Goal: Task Accomplishment & Management: Manage account settings

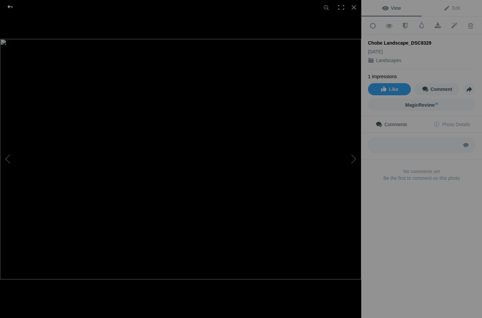
click at [10, 6] on div at bounding box center [10, 6] width 24 height 13
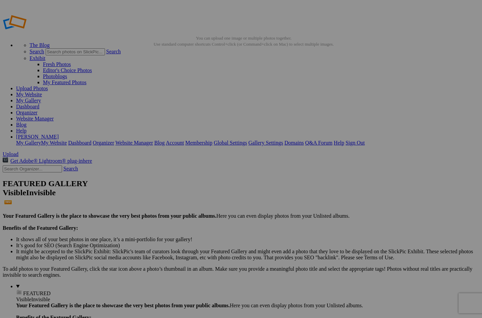
click at [197, 204] on span "Yes" at bounding box center [193, 203] width 8 height 6
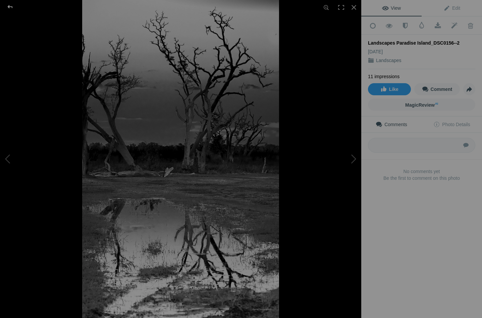
click at [11, 6] on div at bounding box center [10, 6] width 24 height 13
